Goal: Information Seeking & Learning: Find specific fact

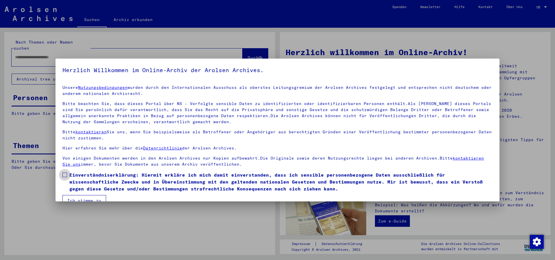
click at [65, 176] on span at bounding box center [64, 175] width 5 height 5
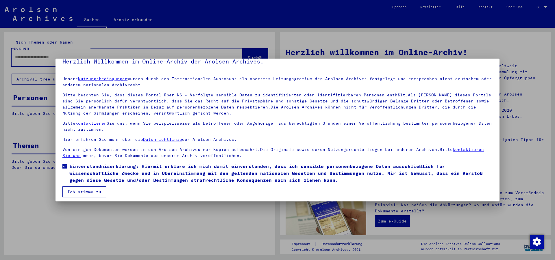
scroll to position [12, 0]
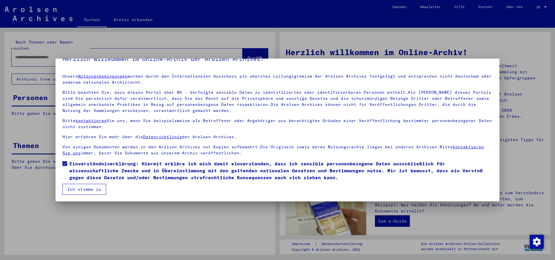
click at [83, 188] on button "Ich stimme zu" at bounding box center [84, 189] width 44 height 11
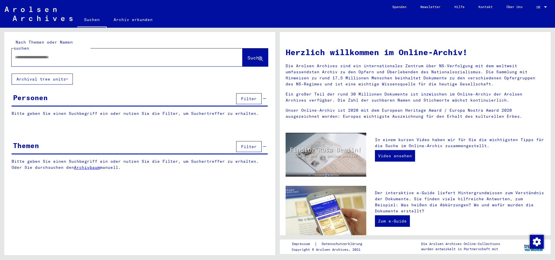
click at [45, 54] on input "text" at bounding box center [120, 57] width 210 height 6
click at [247, 55] on span "Suche" at bounding box center [254, 58] width 14 height 6
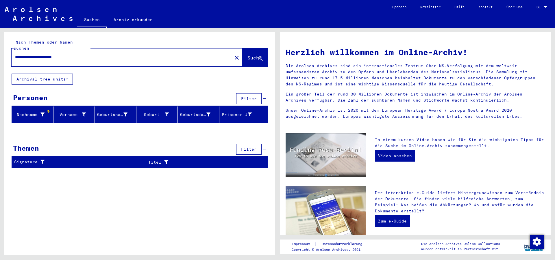
click at [249, 96] on button "Filter" at bounding box center [248, 98] width 25 height 11
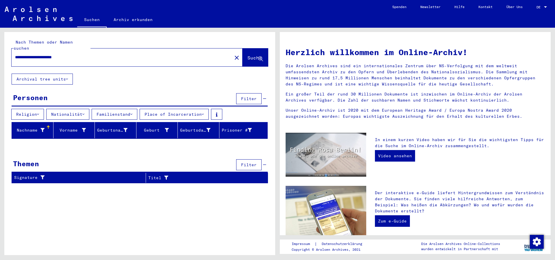
click at [92, 54] on input "**********" at bounding box center [120, 57] width 210 height 6
click at [28, 127] on div "Nachname" at bounding box center [29, 130] width 30 height 6
drag, startPoint x: 55, startPoint y: 50, endPoint x: 12, endPoint y: 53, distance: 43.1
click at [15, 54] on input "**********" at bounding box center [120, 57] width 210 height 6
type input "**********"
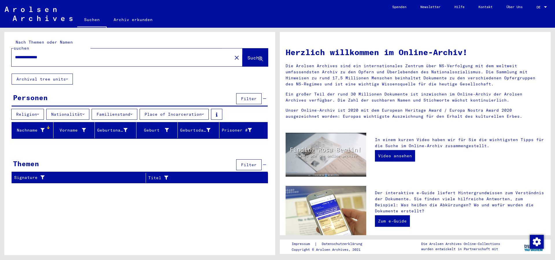
click at [252, 55] on span "Suche" at bounding box center [254, 58] width 14 height 6
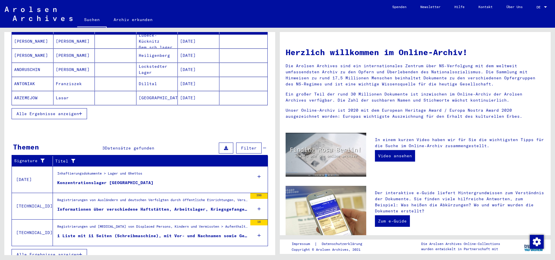
scroll to position [106, 0]
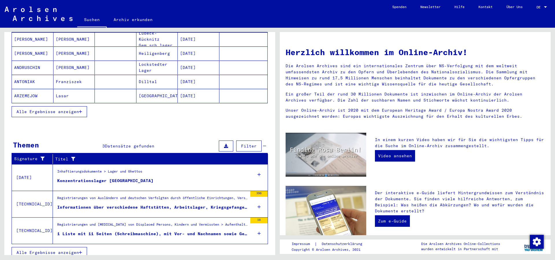
click at [49, 109] on span "Alle Ergebnisse anzeigen" at bounding box center [47, 111] width 62 height 5
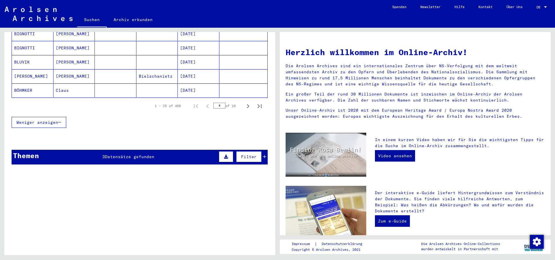
scroll to position [401, 0]
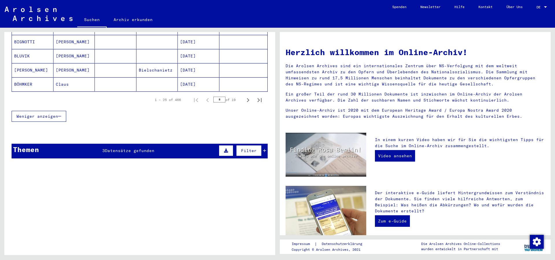
click at [47, 114] on span "Weniger anzeigen" at bounding box center [37, 116] width 42 height 5
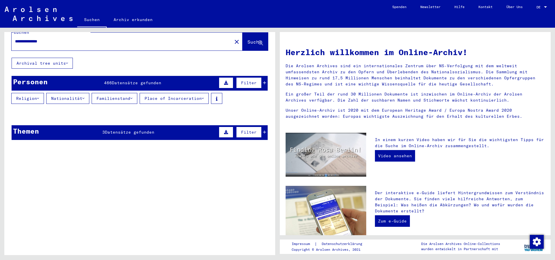
scroll to position [0, 0]
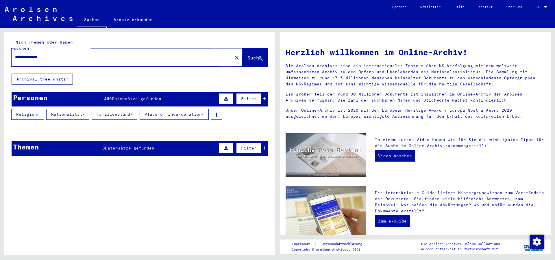
click at [247, 55] on span "Suche" at bounding box center [254, 58] width 14 height 6
click at [224, 97] on icon at bounding box center [226, 99] width 4 height 4
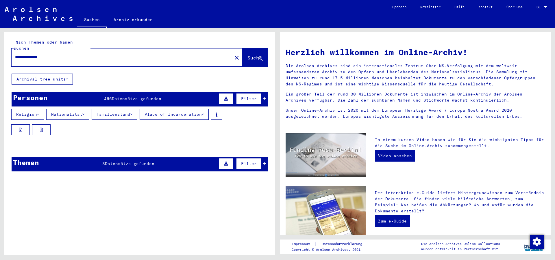
click at [224, 97] on icon at bounding box center [226, 99] width 4 height 4
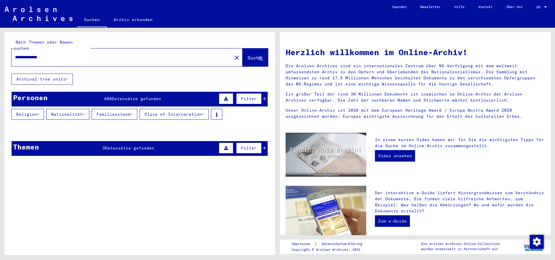
click at [72, 109] on button "Nationalität" at bounding box center [67, 114] width 43 height 11
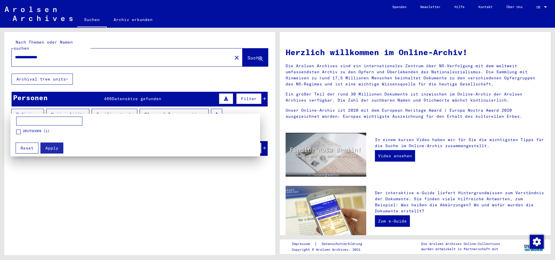
click at [243, 52] on div at bounding box center [277, 130] width 555 height 260
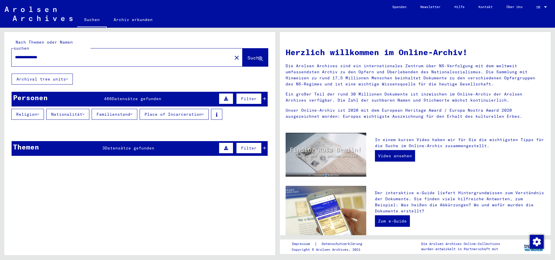
click at [85, 55] on div "**********" at bounding box center [118, 57] width 213 height 13
click at [247, 55] on span "Suche" at bounding box center [254, 58] width 14 height 6
click at [68, 109] on button "Nationalität" at bounding box center [67, 114] width 43 height 11
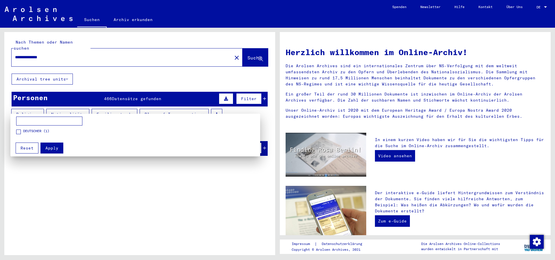
click at [38, 121] on input at bounding box center [49, 121] width 66 height 9
type input "*********"
click at [163, 110] on div at bounding box center [277, 130] width 555 height 260
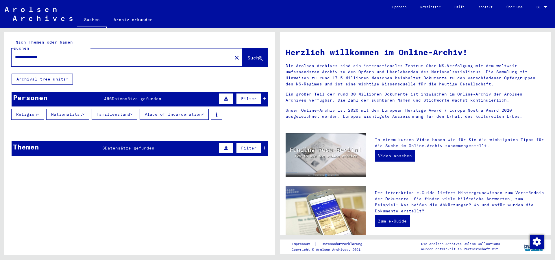
click at [80, 109] on button "Nationalität" at bounding box center [67, 114] width 43 height 11
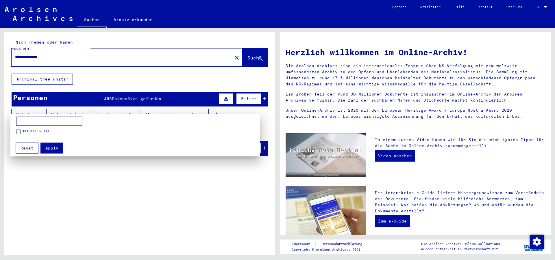
click at [38, 120] on input at bounding box center [49, 121] width 66 height 9
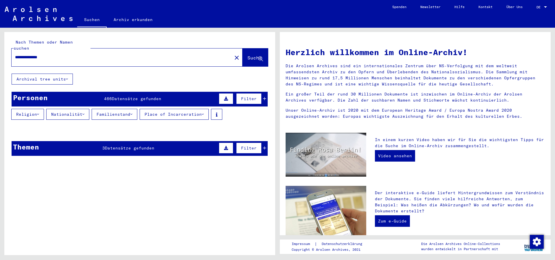
type input "**********"
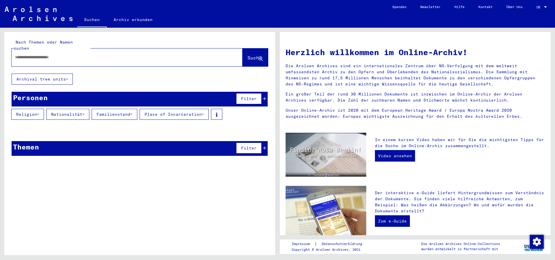
click at [209, 109] on button "Place of Incarceration" at bounding box center [174, 114] width 69 height 11
